Goal: Task Accomplishment & Management: Complete application form

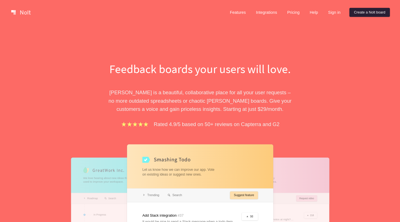
click at [377, 14] on link "Create a Nolt board" at bounding box center [369, 12] width 40 height 9
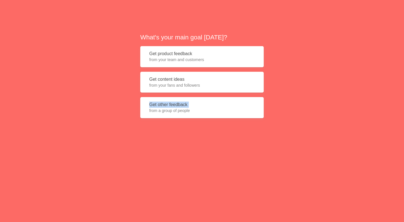
click at [21, 37] on div "What's your main goal [DATE]? Get product feedback from your team and customers…" at bounding box center [202, 77] width 404 height 155
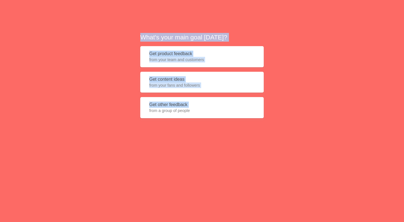
click at [224, 51] on button "Get product feedback from your team and customers" at bounding box center [202, 56] width 124 height 21
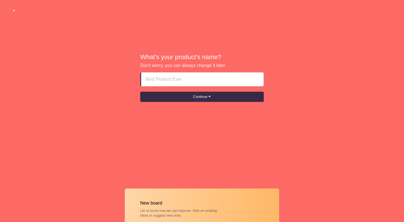
drag, startPoint x: 355, startPoint y: 68, endPoint x: 352, endPoint y: 72, distance: 4.8
click at [355, 68] on div "What's your product's name? Don't worry, you can always change it later. Contin…" at bounding box center [202, 77] width 404 height 155
click at [172, 79] on input at bounding box center [202, 78] width 114 height 13
paste input "call girls in [GEOGRAPHIC_DATA] rak RakzipO̳S̳6̳3̳S̳S̳O̳1̳6̳3̳"
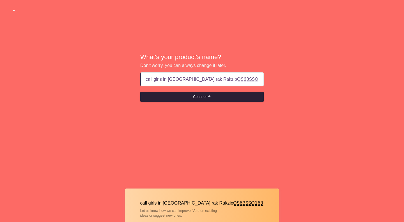
click at [174, 94] on button "Continue" at bounding box center [202, 97] width 124 height 10
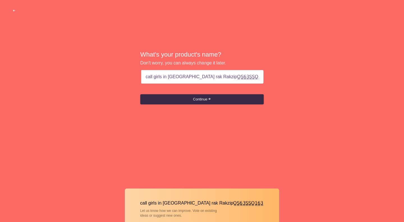
paste input "ras al khaimah rak escorts"
drag, startPoint x: 201, startPoint y: 103, endPoint x: 206, endPoint y: 92, distance: 11.9
click at [202, 103] on button "Continue" at bounding box center [202, 99] width 124 height 10
drag, startPoint x: 213, startPoint y: 78, endPoint x: 275, endPoint y: 73, distance: 62.8
click at [275, 73] on div "What's your product's name? Don't worry, you can always change it later. ras al…" at bounding box center [202, 77] width 404 height 155
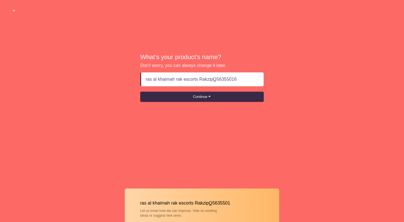
type input "ras al khaimah rak escorts RakzipO̳563550163"
click at [209, 101] on button "Continue" at bounding box center [202, 97] width 124 height 10
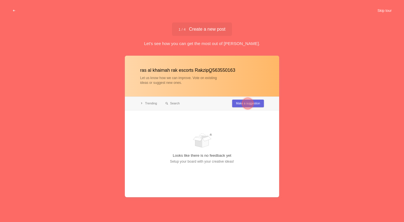
click at [384, 11] on button "Skip tour" at bounding box center [385, 11] width 28 height 10
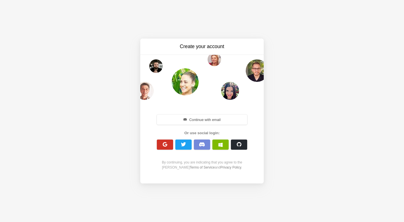
click at [164, 141] on button "button" at bounding box center [165, 144] width 16 height 10
